Goal: Task Accomplishment & Management: Manage account settings

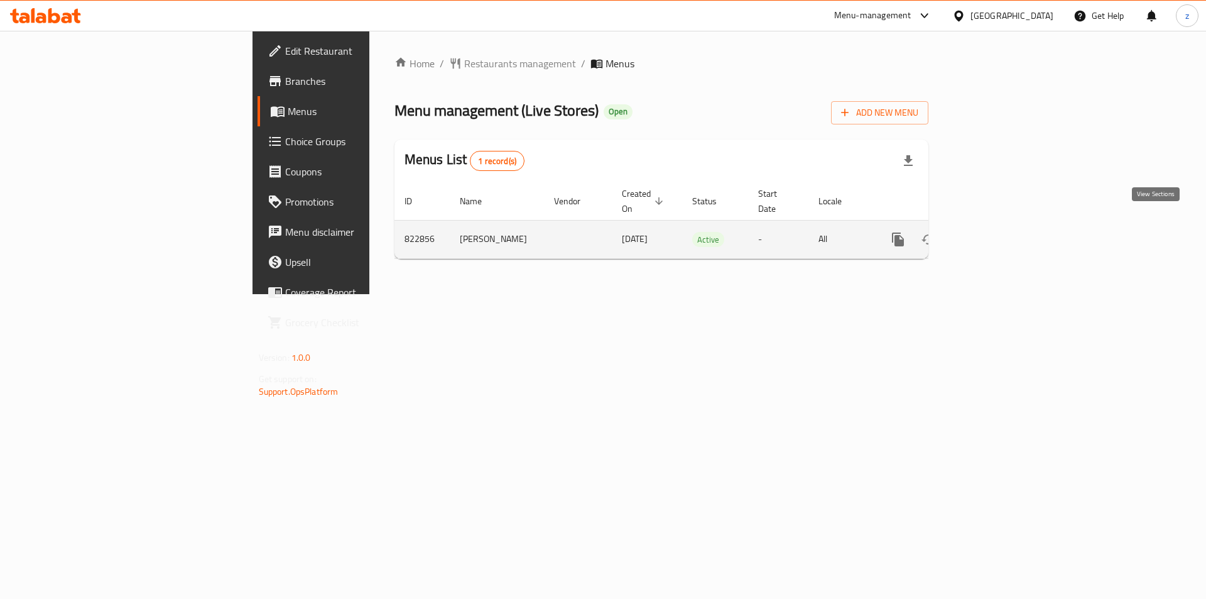
click at [996, 232] on icon "enhanced table" at bounding box center [988, 239] width 15 height 15
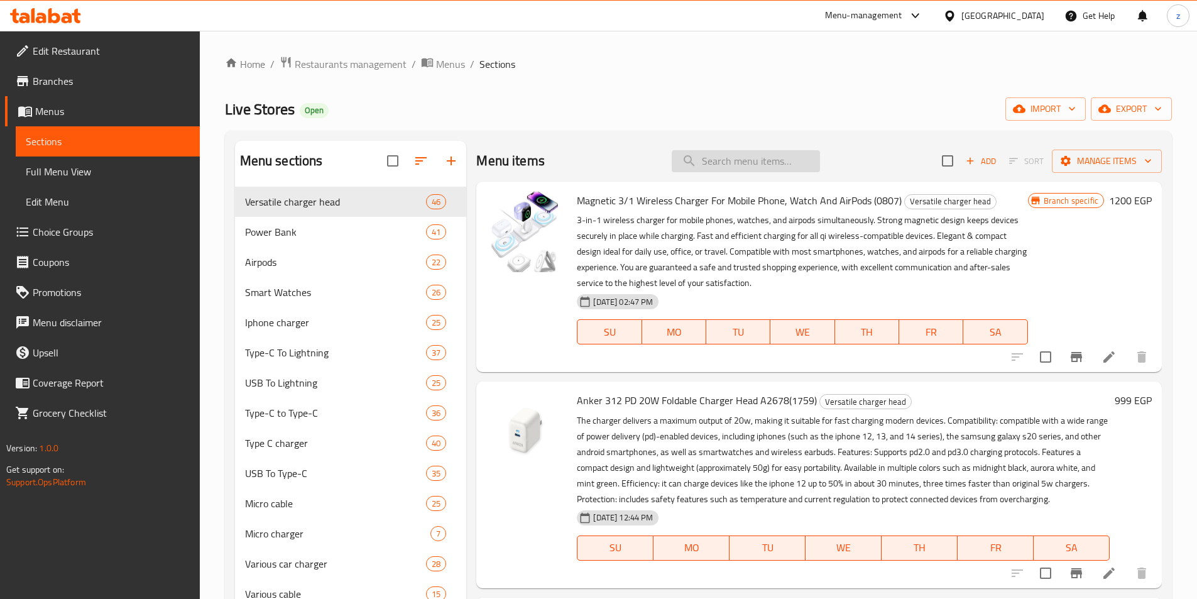
click at [741, 160] on input "search" at bounding box center [746, 161] width 148 height 22
paste input "كنكه كاتيل قهوة وشاى بلاستيك من اوشن باور 0.5 لتر 350 وات (1052)"
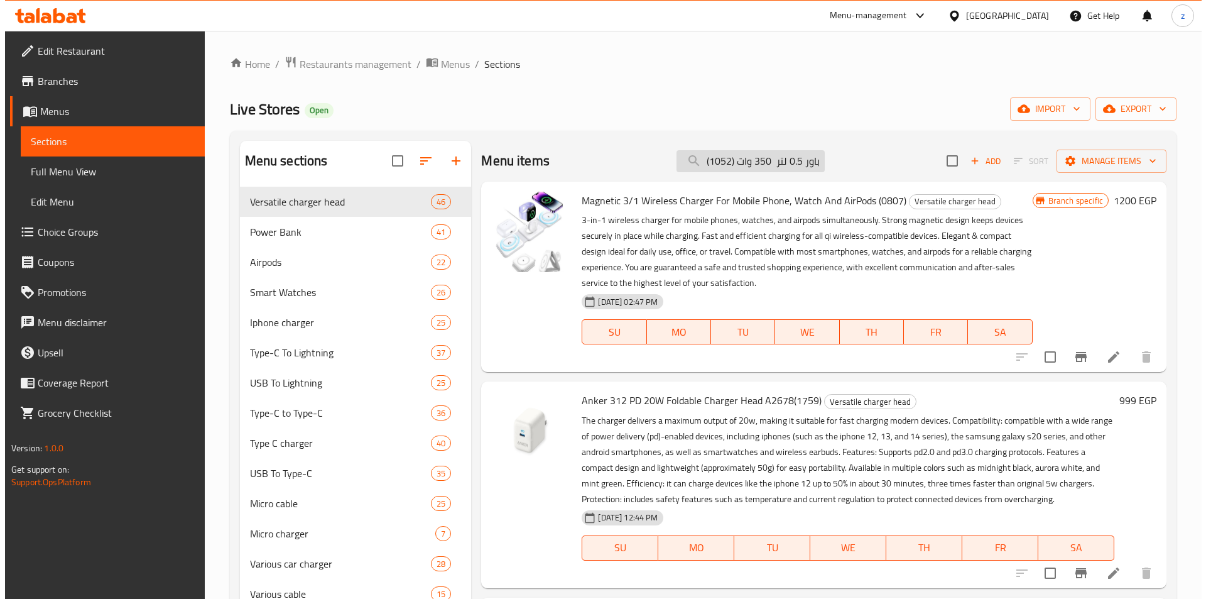
scroll to position [0, 180]
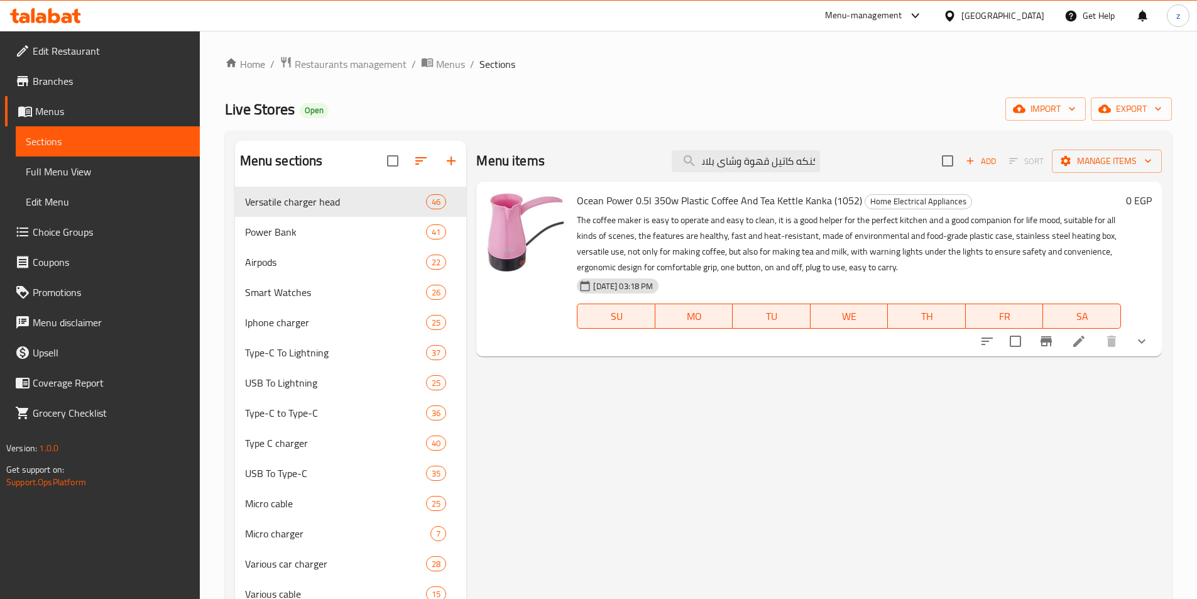
type input "كنكه كاتيل قهوة وشاى بلاستيك من اوشن باور 0.5 لتر 350 وات (1052)"
click at [1083, 343] on icon at bounding box center [1078, 341] width 15 height 15
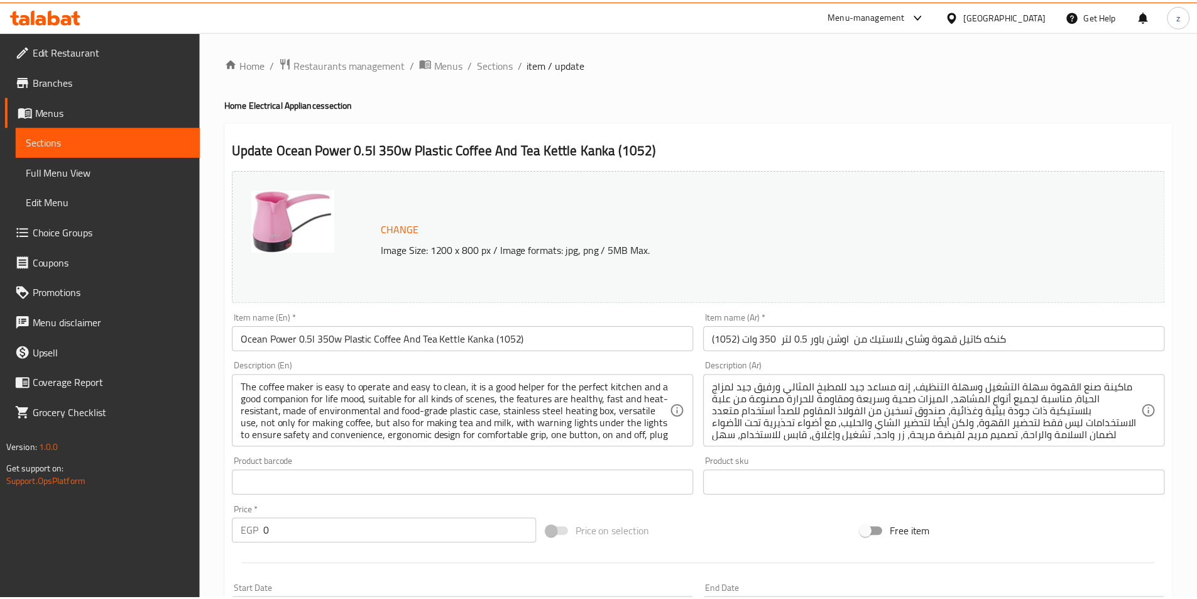
scroll to position [372, 0]
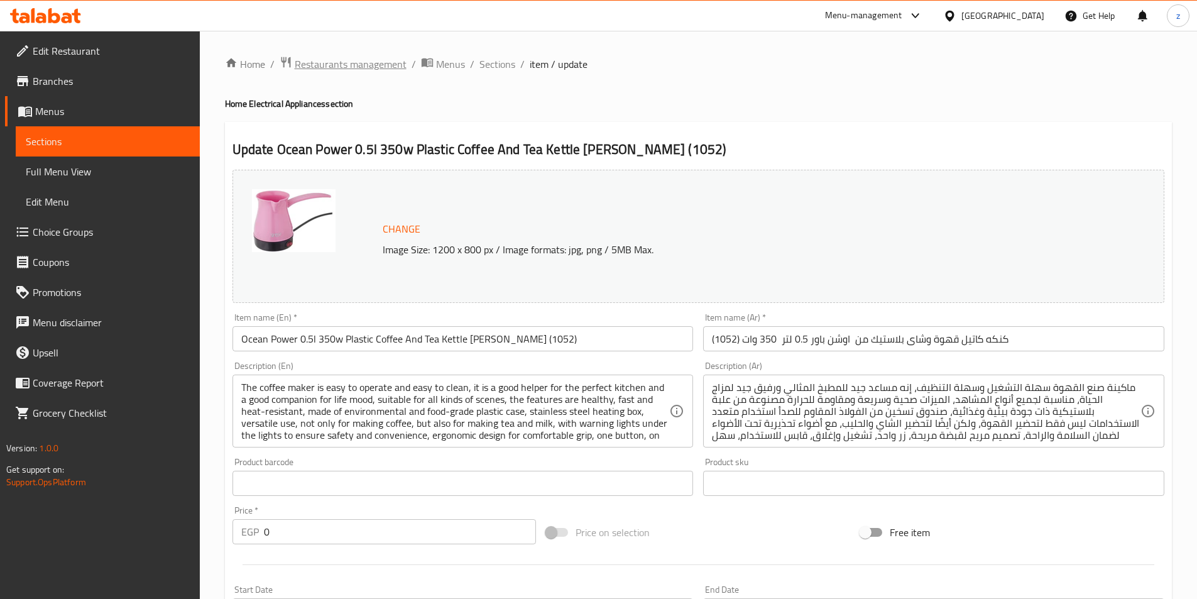
click at [334, 69] on span "Restaurants management" at bounding box center [351, 64] width 112 height 15
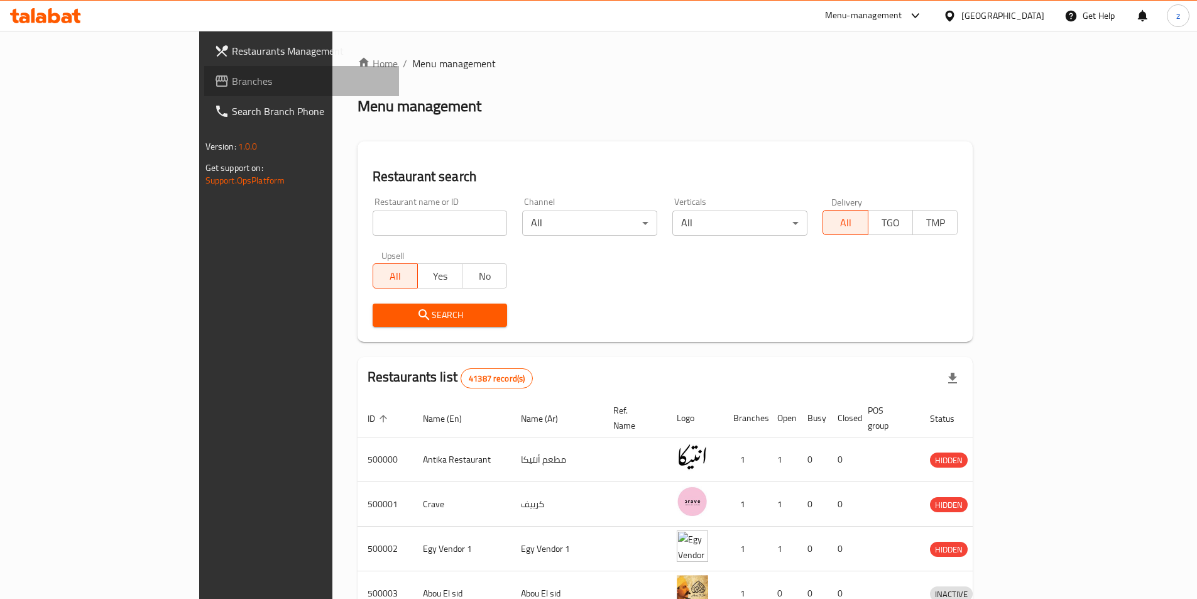
click at [232, 85] on span "Branches" at bounding box center [310, 81] width 157 height 15
